Goal: Information Seeking & Learning: Find specific fact

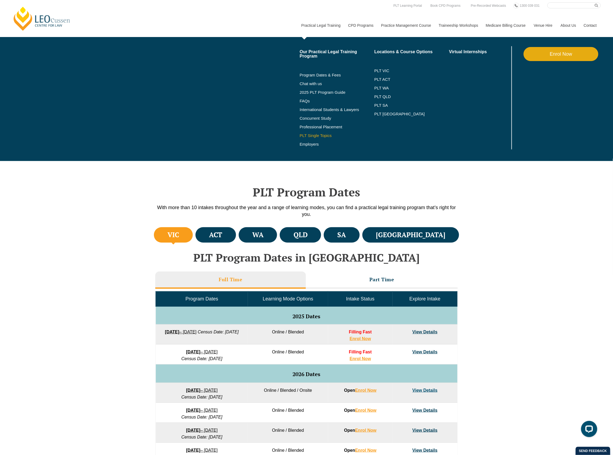
click at [323, 134] on link "PLT Single Topics" at bounding box center [337, 135] width 75 height 4
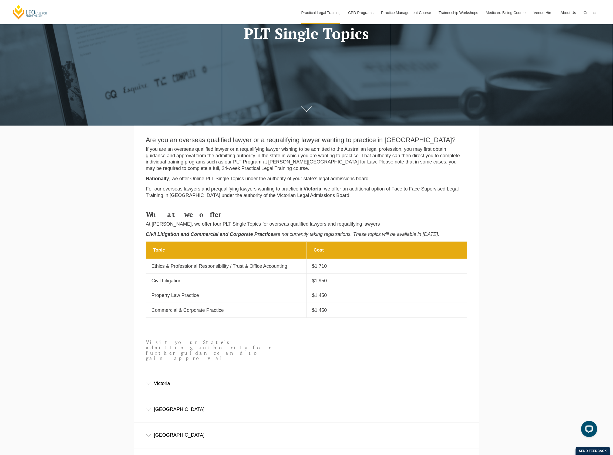
scroll to position [216, 0]
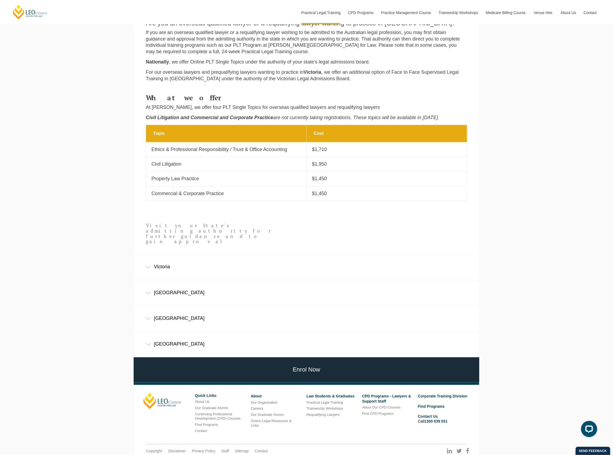
click at [184, 177] on td "Topic Property Law Practice" at bounding box center [226, 179] width 161 height 15
drag, startPoint x: 152, startPoint y: 135, endPoint x: 347, endPoint y: 176, distance: 199.5
click at [347, 176] on tbody "Topic Cost Topic Ethics & Professional Responsibility / Trust & Office Accounti…" at bounding box center [306, 163] width 321 height 76
copy tbody "Topic Cost Topic Ethics & Professional Responsibility / Trust & Office Accounti…"
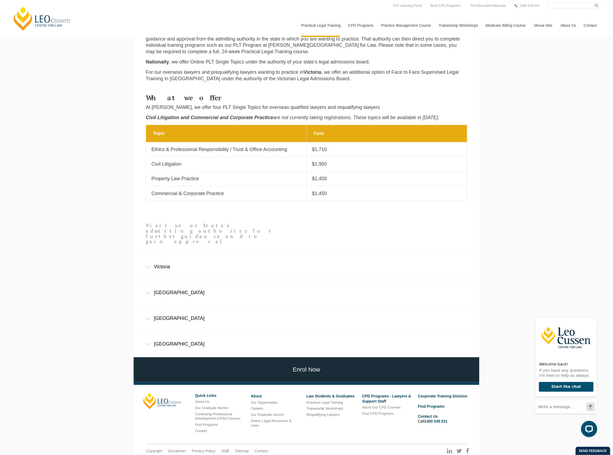
drag, startPoint x: 567, startPoint y: 121, endPoint x: 519, endPoint y: 98, distance: 53.9
click at [567, 121] on div "Leo Cussen Centre for Law Search here Practical Legal Training Our Practical Le…" at bounding box center [306, 135] width 613 height 702
